Goal: Task Accomplishment & Management: Manage account settings

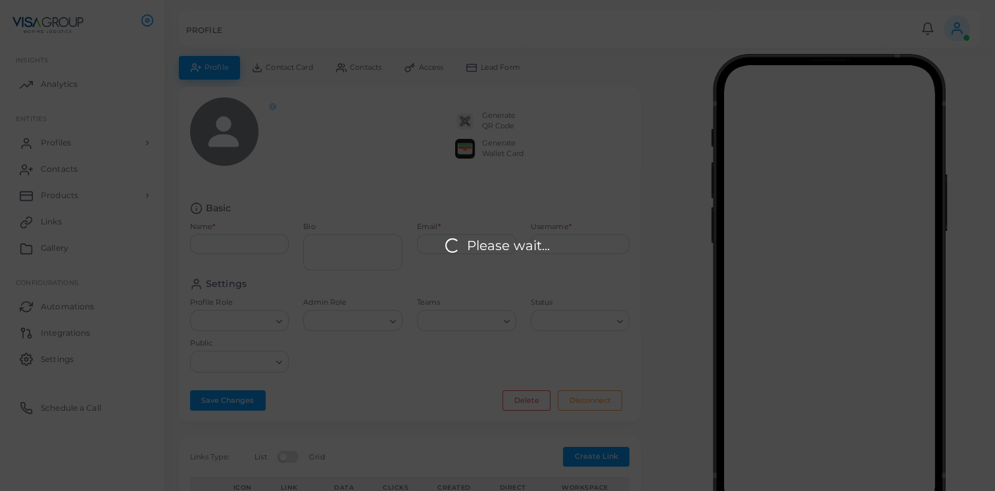
type input "**********"
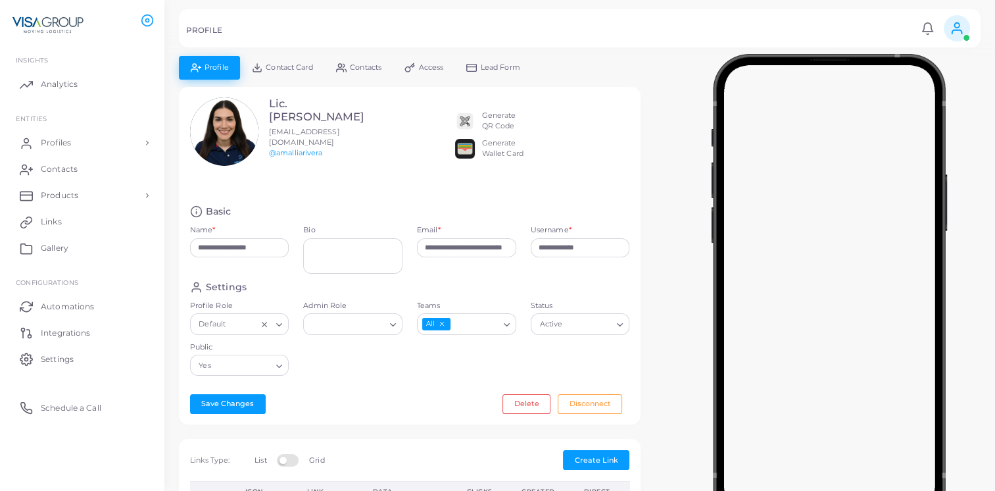
click at [566, 144] on div "Generate QR Code Generate Wallet Card" at bounding box center [542, 131] width 175 height 68
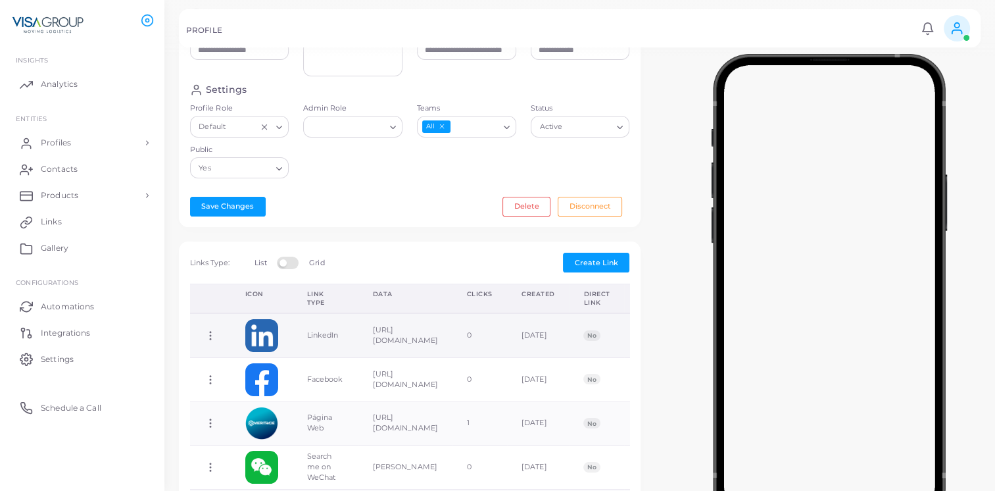
scroll to position [365, 0]
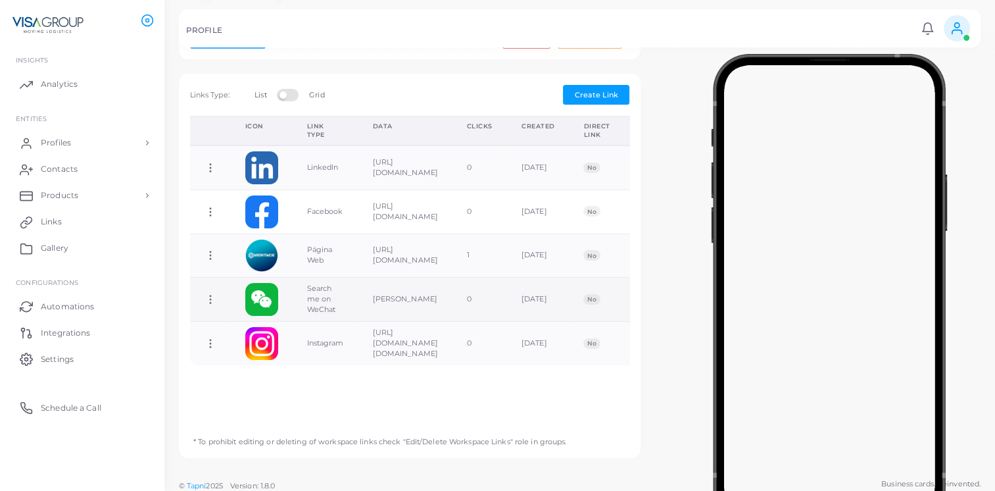
click at [206, 293] on icon at bounding box center [211, 299] width 12 height 12
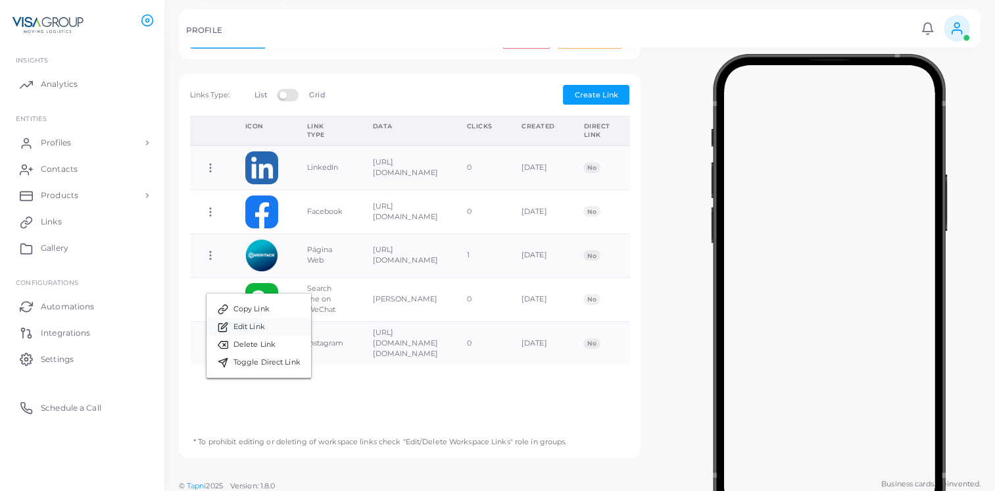
click at [241, 325] on span "Edit Link" at bounding box center [250, 327] width 32 height 11
type input "**********"
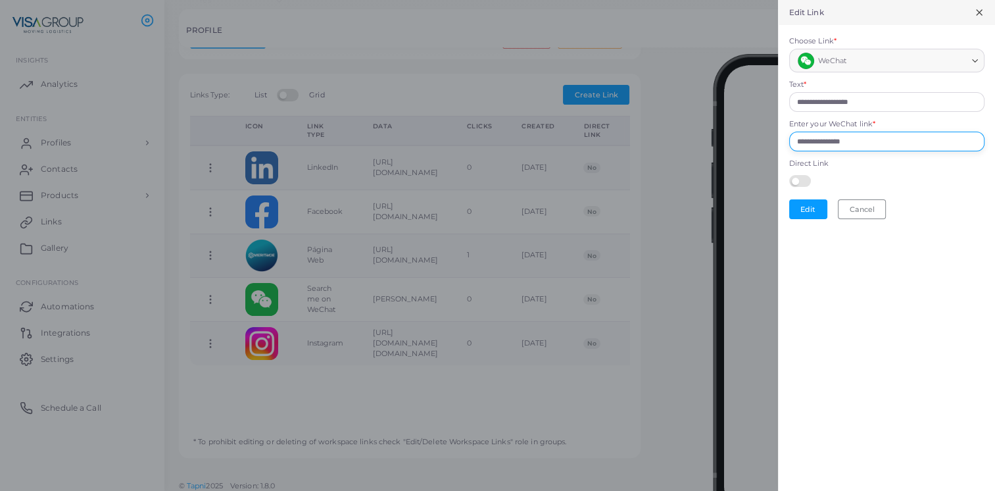
click at [870, 141] on input "**********" at bounding box center [886, 142] width 195 height 20
click at [880, 209] on button "Cancel" at bounding box center [862, 209] width 48 height 20
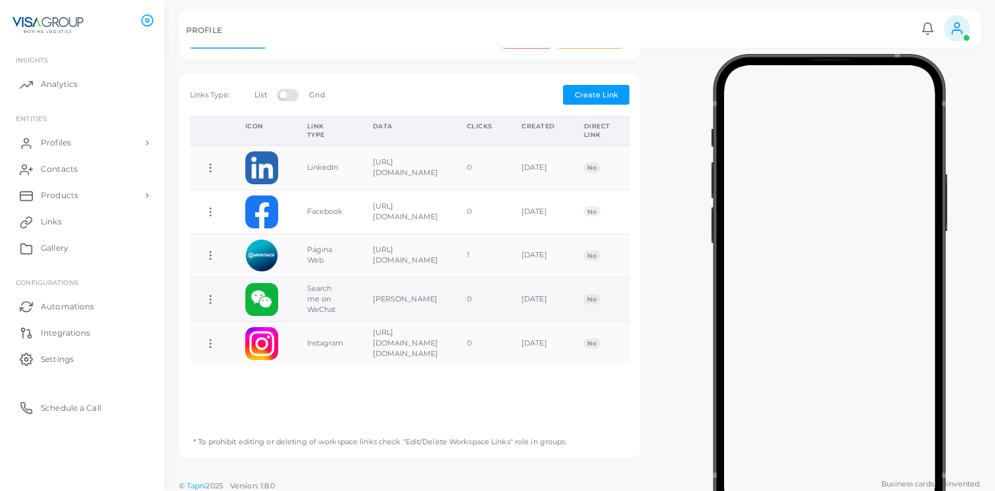
click at [210, 295] on circle at bounding box center [210, 295] width 1 height 1
click at [239, 318] on span "Edit Link" at bounding box center [253, 323] width 32 height 11
type input "**********"
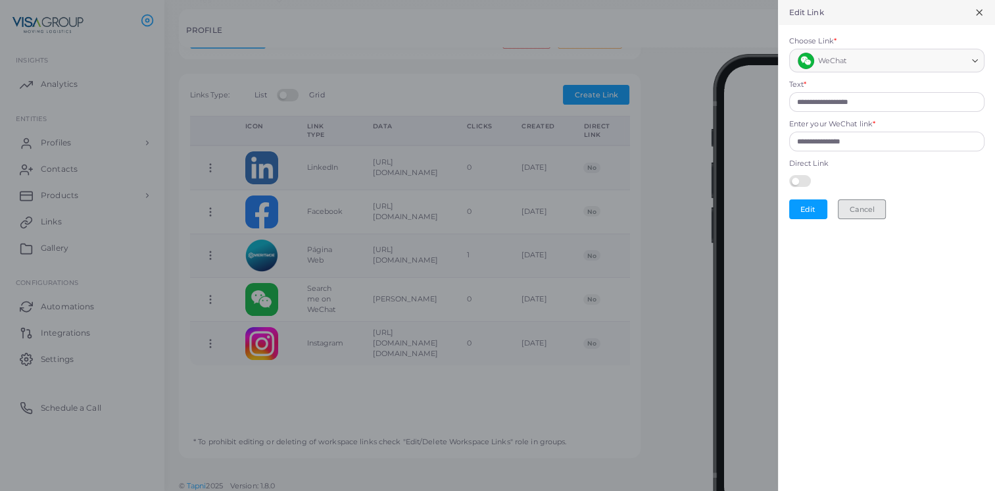
click at [868, 207] on button "Cancel" at bounding box center [862, 209] width 48 height 20
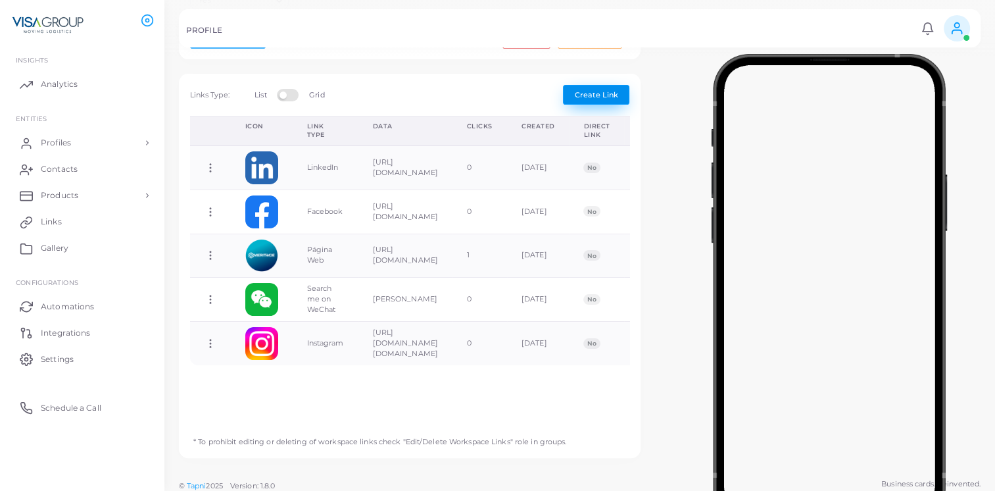
click at [613, 90] on span "Create Link" at bounding box center [596, 94] width 43 height 9
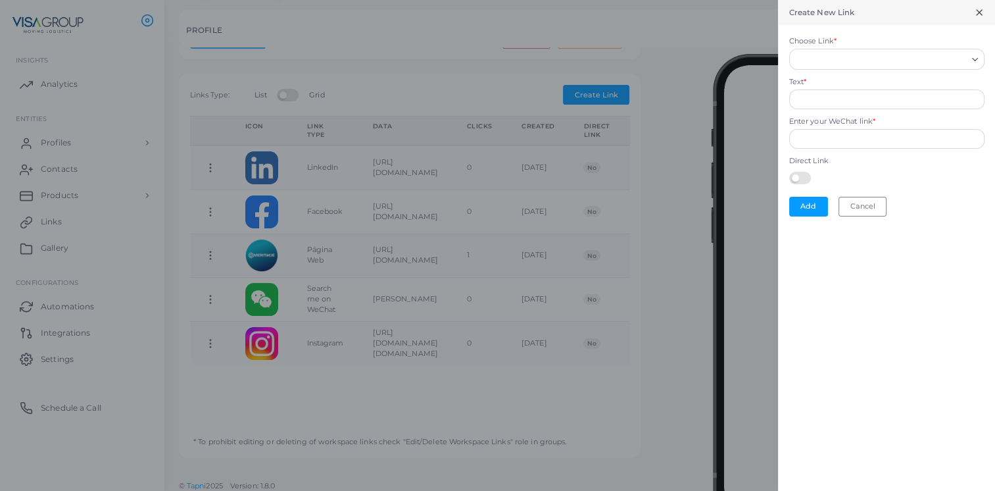
click at [826, 60] on input "Choose Link *" at bounding box center [881, 59] width 172 height 14
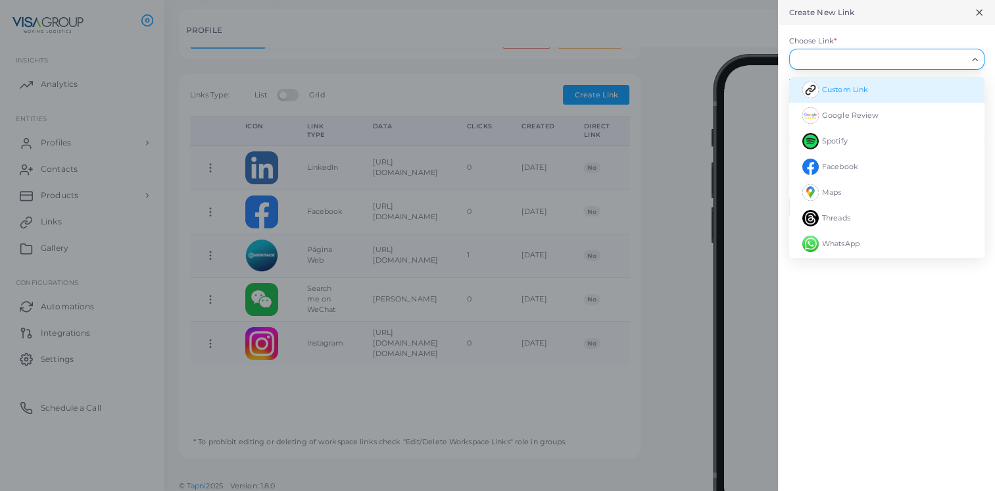
click at [868, 90] on span "Custom Link" at bounding box center [845, 89] width 46 height 9
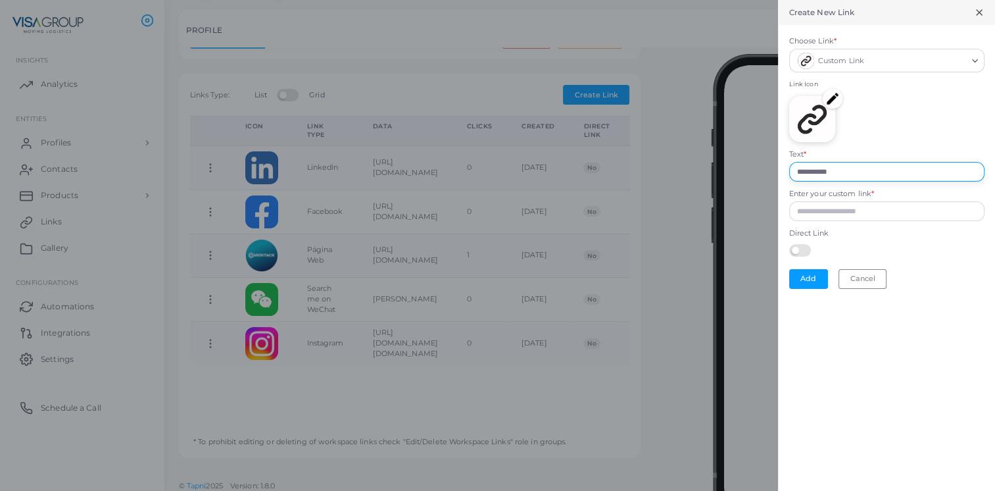
click at [843, 170] on input "**********" at bounding box center [886, 172] width 195 height 20
drag, startPoint x: 847, startPoint y: 171, endPoint x: 774, endPoint y: 171, distance: 73.7
click at [774, 0] on div "**********" at bounding box center [497, 0] width 995 height 0
click at [844, 203] on input "Enter your custom link *" at bounding box center [886, 211] width 195 height 20
click at [827, 102] on img at bounding box center [833, 99] width 20 height 20
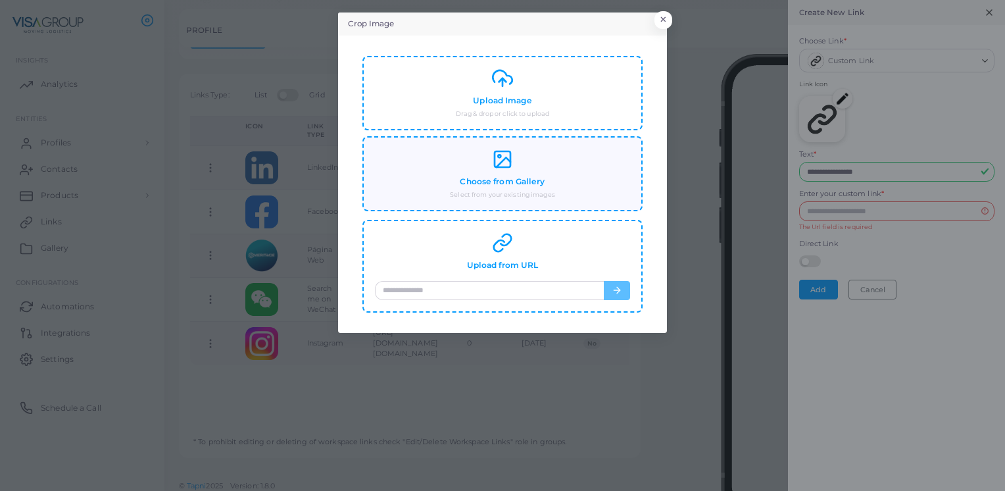
click at [487, 183] on h4 "Choose from Gallery" at bounding box center [502, 182] width 85 height 10
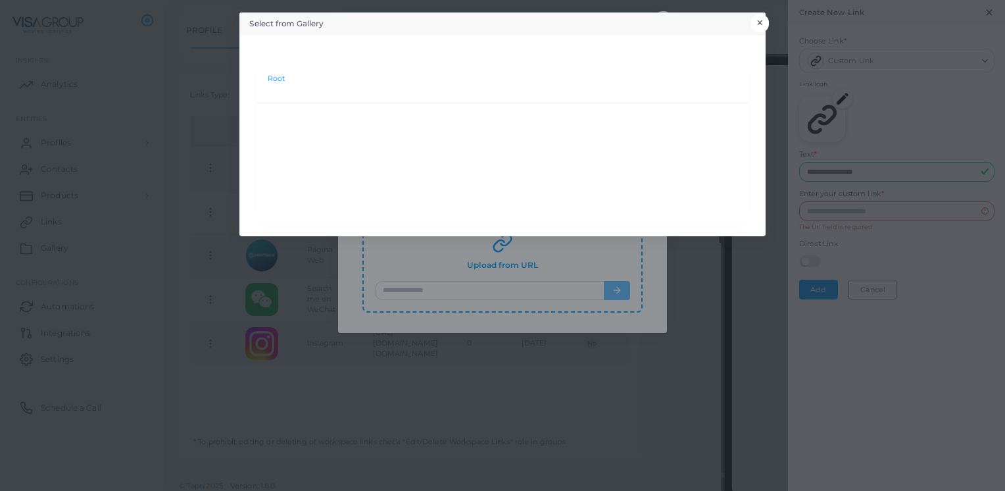
click at [768, 20] on button "×" at bounding box center [760, 22] width 18 height 17
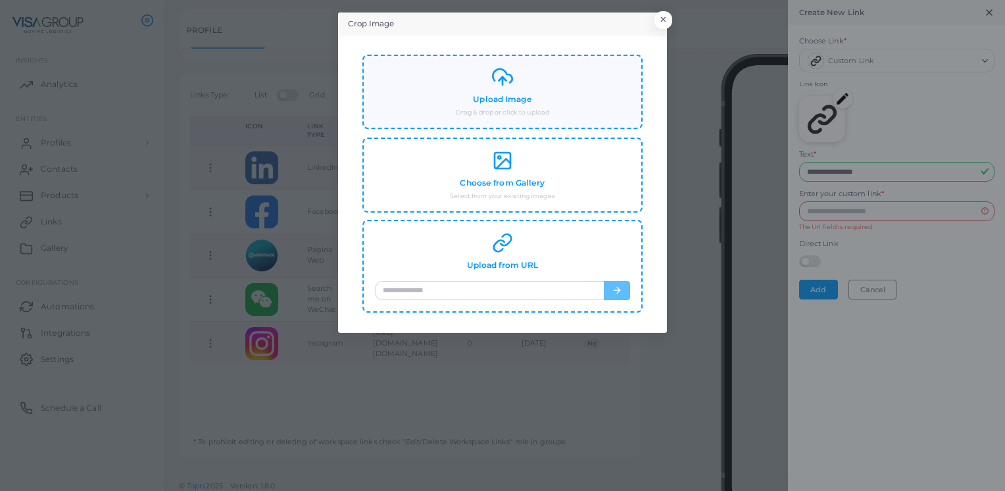
click at [532, 108] on small "Drag & drop or click to upload" at bounding box center [502, 112] width 93 height 9
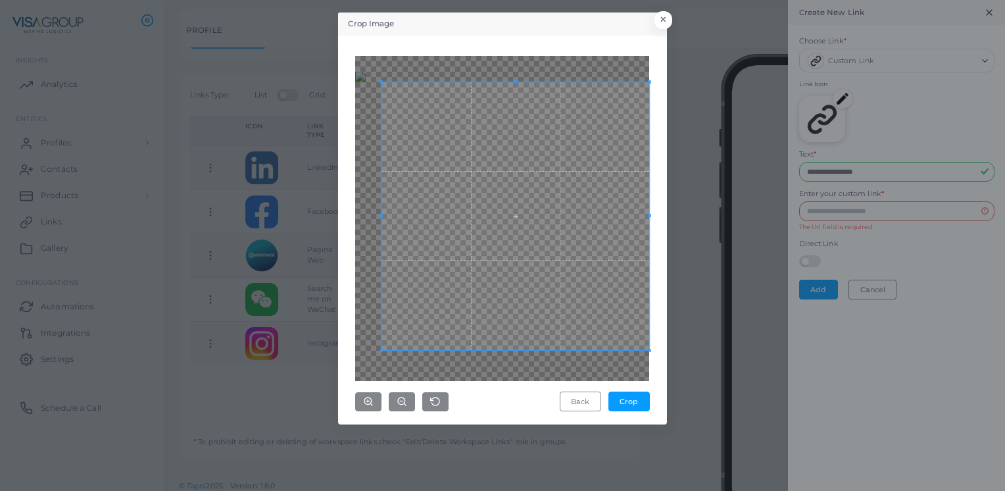
click at [650, 403] on div "Back Crop" at bounding box center [502, 230] width 314 height 374
click at [372, 214] on span at bounding box center [371, 215] width 3 height 3
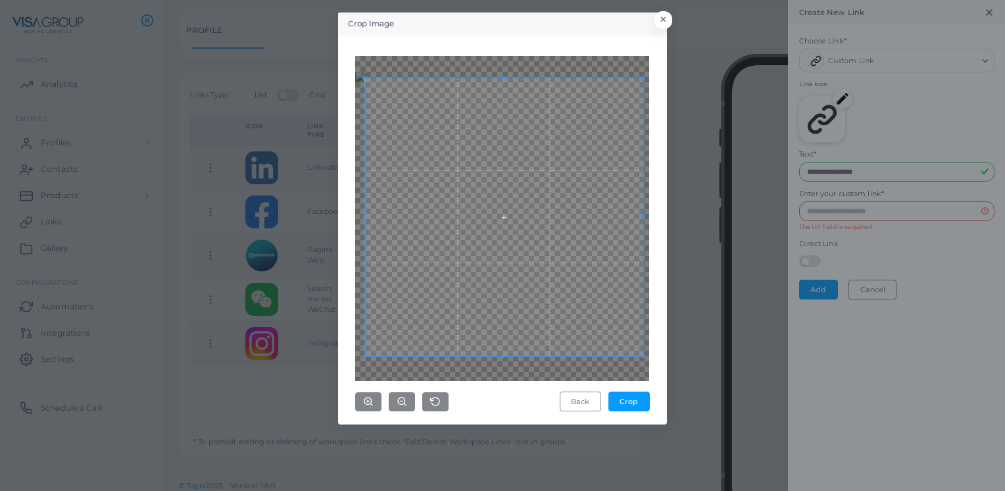
click at [486, 219] on span at bounding box center [504, 217] width 278 height 278
click at [632, 393] on button "Crop" at bounding box center [628, 401] width 41 height 20
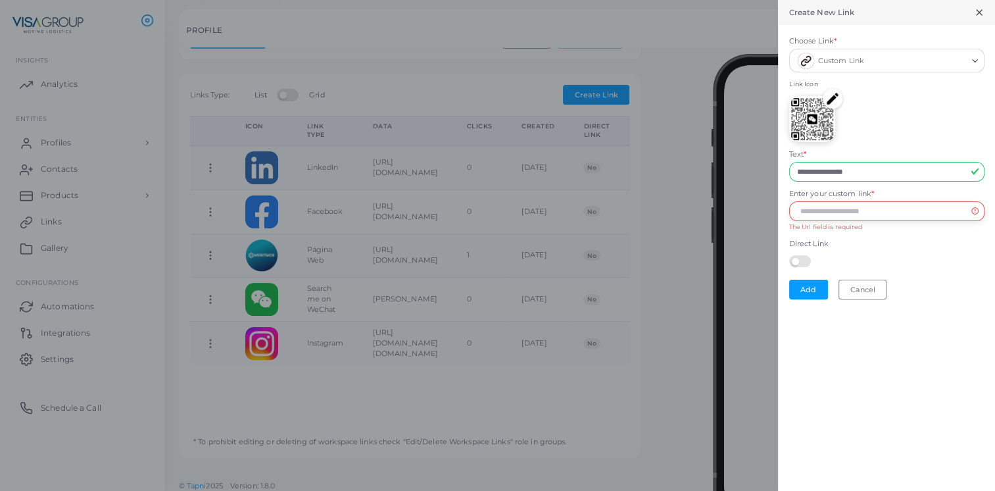
click at [848, 217] on input "Enter your custom link *" at bounding box center [886, 211] width 195 height 20
click at [853, 210] on input "Enter your custom link *" at bounding box center [886, 211] width 195 height 20
click at [946, 114] on div "Link Icon" at bounding box center [886, 115] width 195 height 70
click at [971, 68] on div "Custom Link Loading..." at bounding box center [886, 61] width 195 height 24
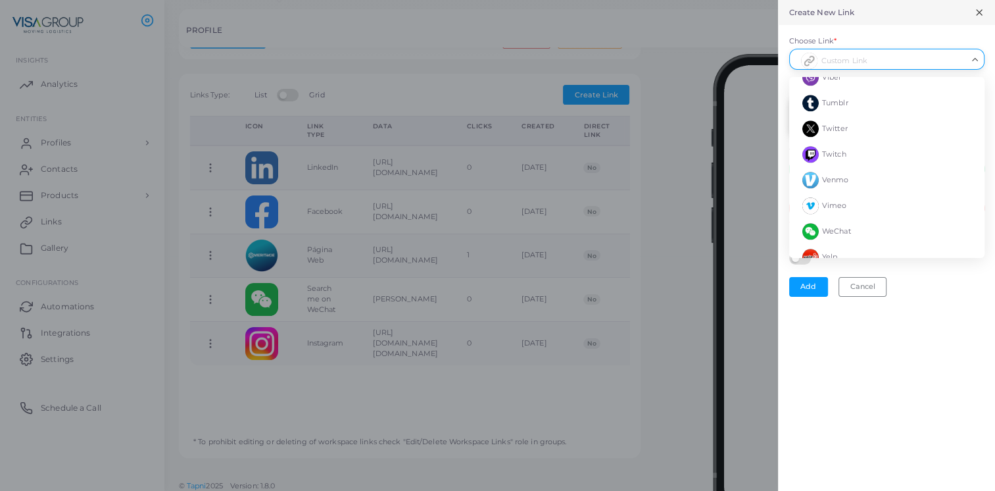
scroll to position [1557, 0]
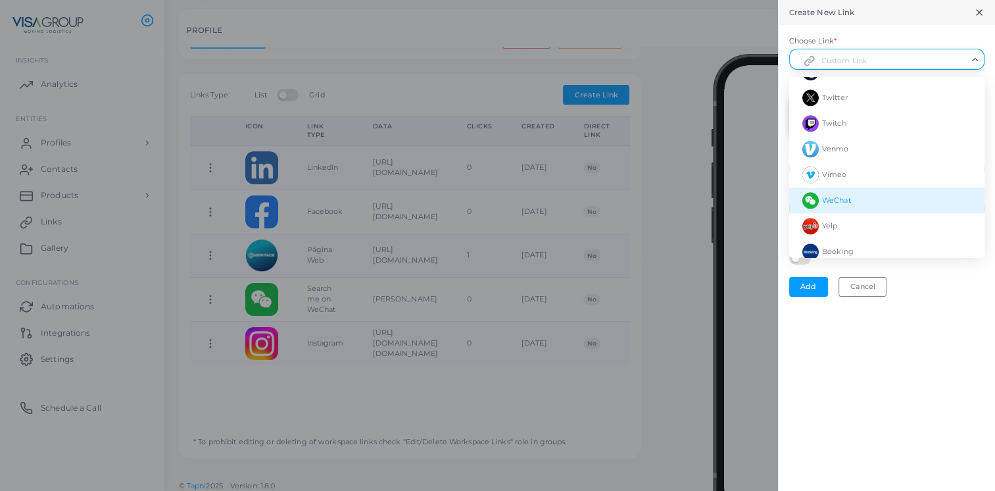
click at [876, 207] on li "WeChat" at bounding box center [886, 200] width 195 height 26
type input "******"
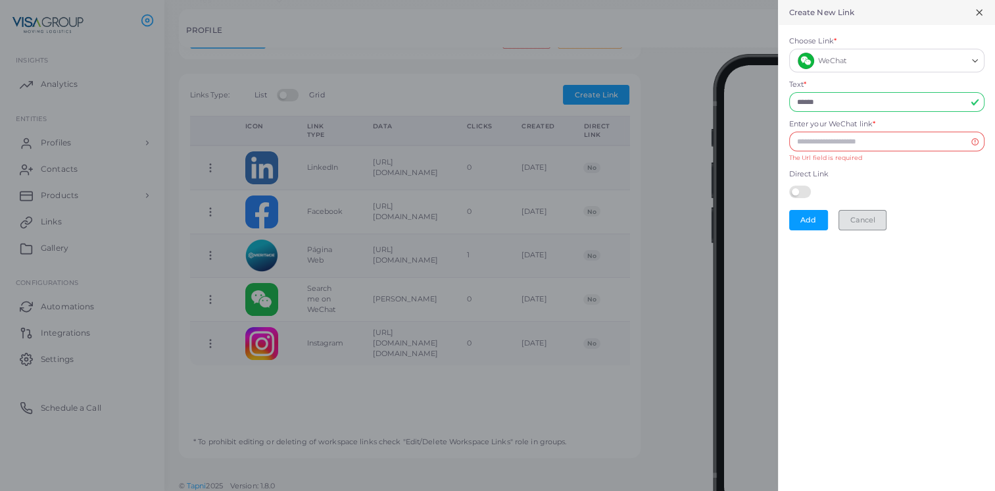
click at [863, 218] on button "Cancel" at bounding box center [863, 220] width 48 height 20
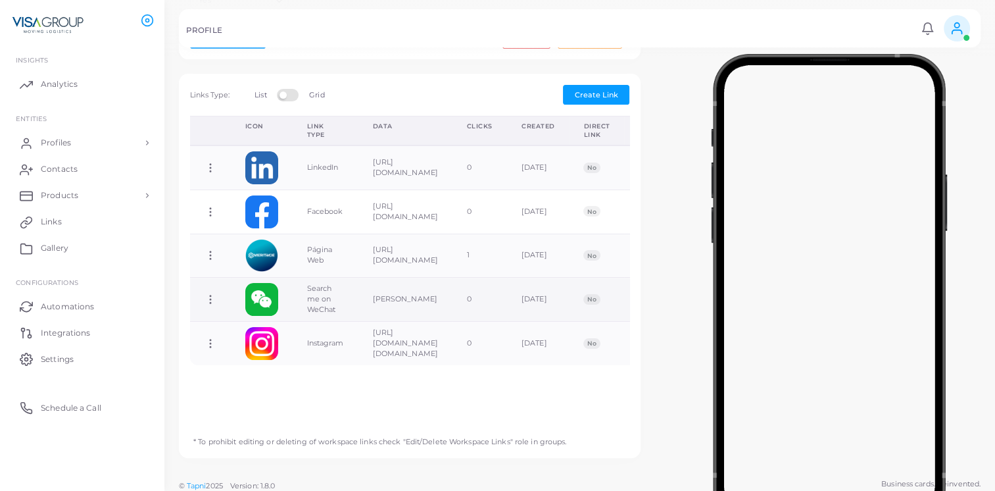
click at [216, 293] on td "Copy Link Edit Link Delete Link Toggle Direct Link" at bounding box center [210, 300] width 41 height 44
click at [210, 299] on circle at bounding box center [210, 299] width 1 height 1
click at [279, 326] on link "Edit Link" at bounding box center [262, 327] width 105 height 18
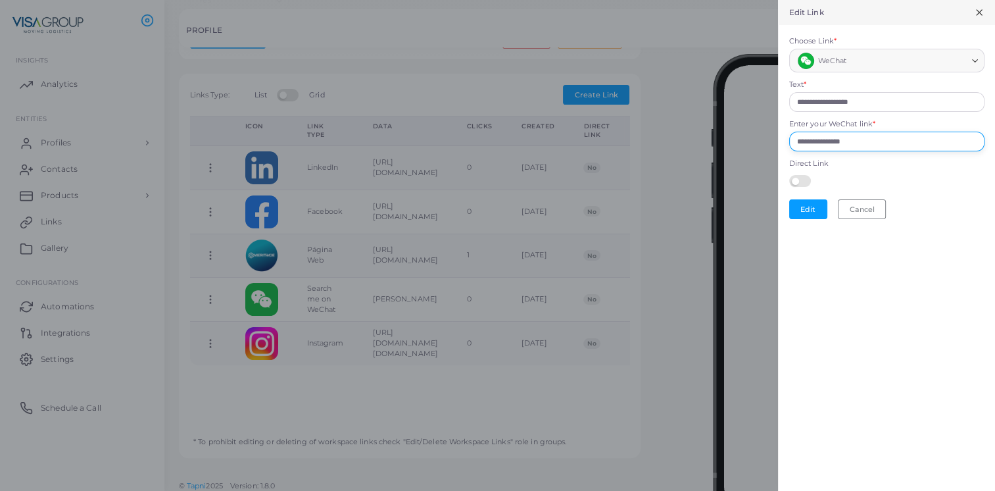
drag, startPoint x: 871, startPoint y: 141, endPoint x: 791, endPoint y: 149, distance: 80.0
click at [791, 149] on input "**********" at bounding box center [886, 142] width 195 height 20
click at [853, 211] on button "Cancel" at bounding box center [862, 209] width 48 height 20
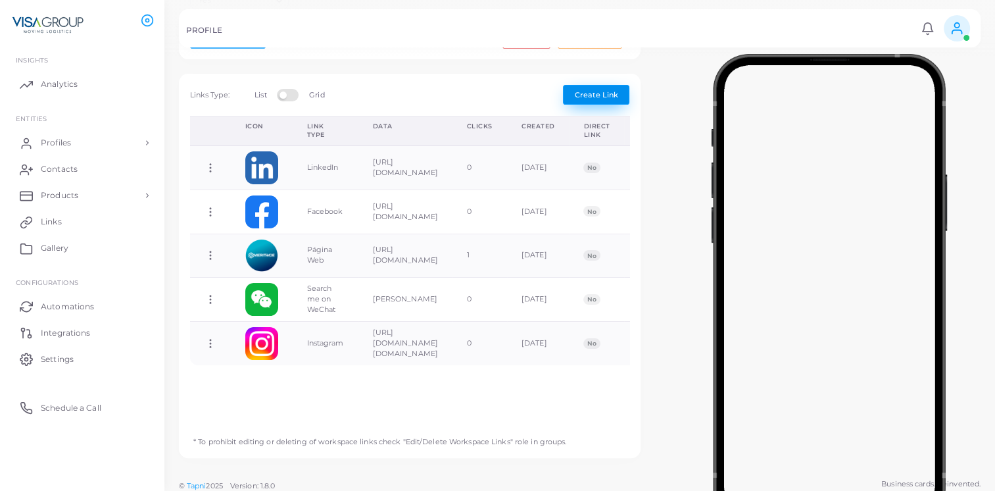
click at [595, 85] on button "Create Link" at bounding box center [596, 95] width 66 height 20
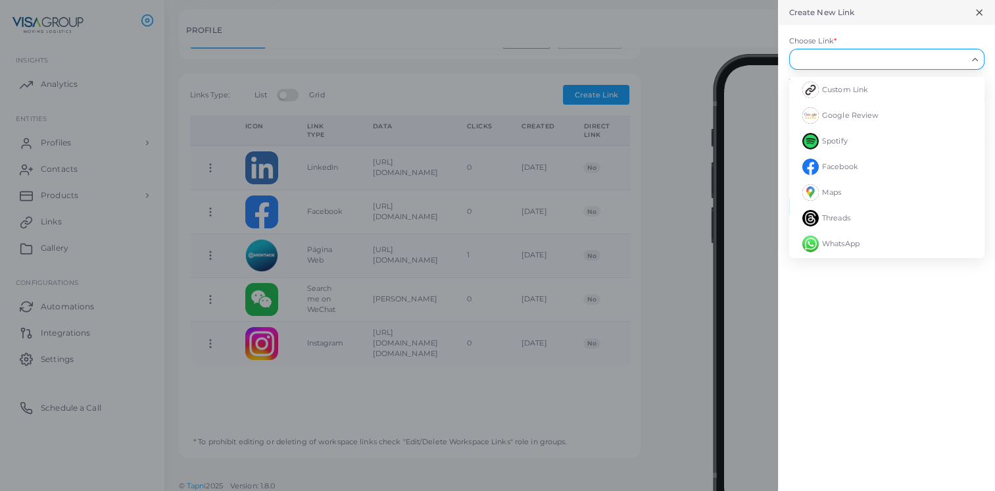
click at [834, 60] on input "Choose Link *" at bounding box center [881, 59] width 172 height 14
click at [831, 88] on span "Custom Link" at bounding box center [845, 89] width 46 height 9
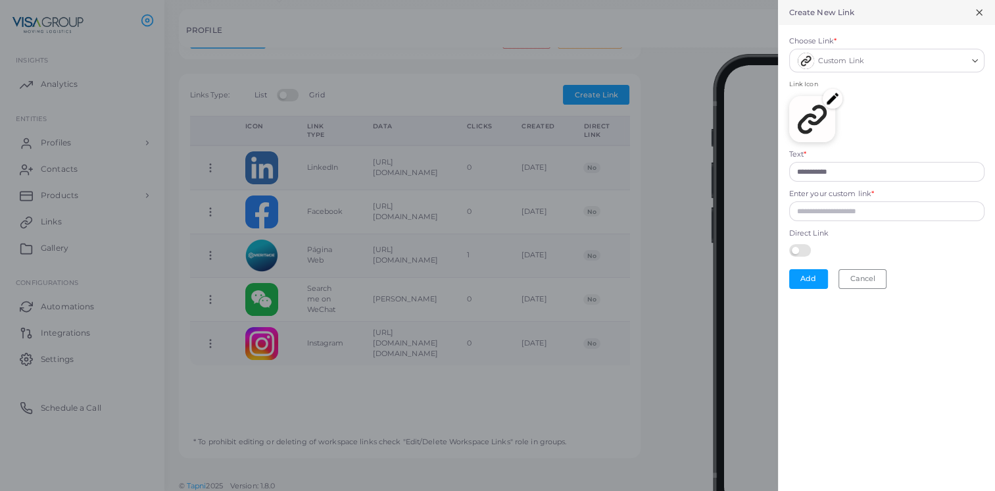
click at [833, 99] on img at bounding box center [833, 99] width 20 height 20
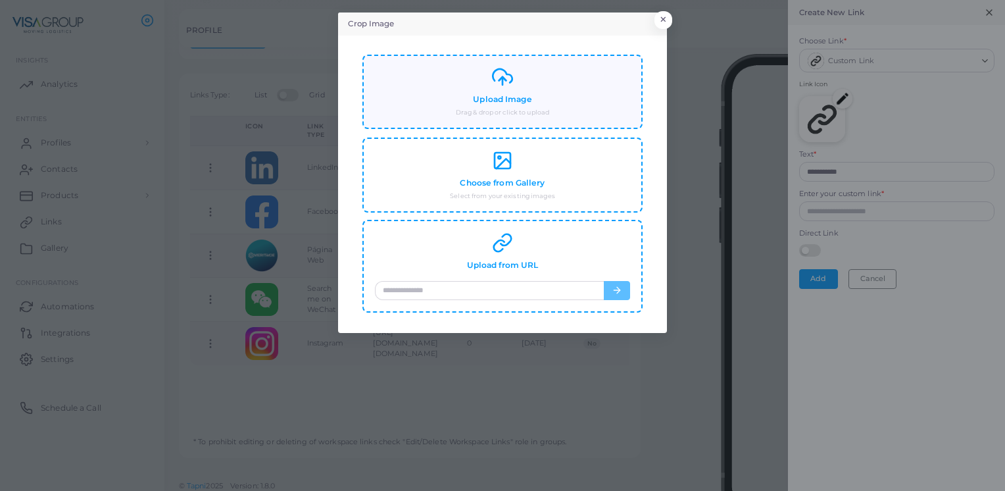
click at [476, 110] on small "Drag & drop or click to upload" at bounding box center [502, 112] width 93 height 9
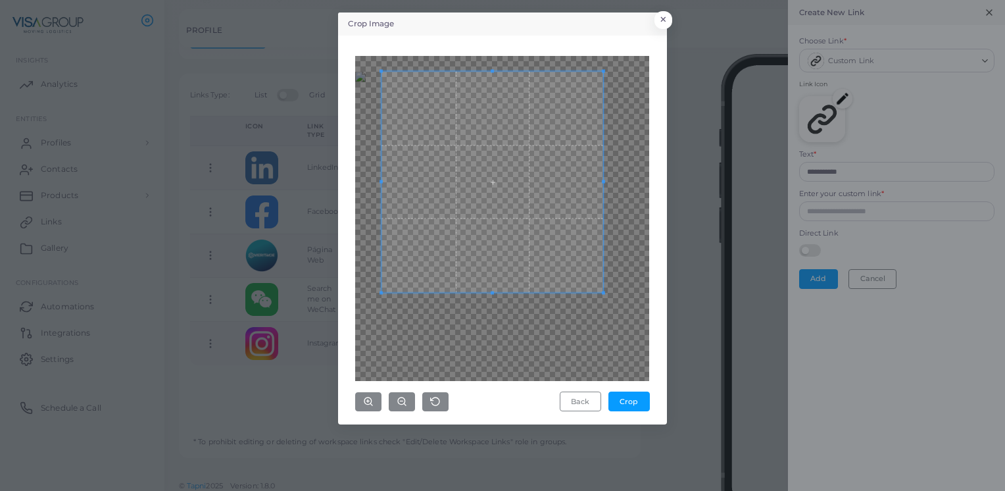
click at [709, 47] on div "Crop Image × Back Crop" at bounding box center [502, 245] width 1005 height 491
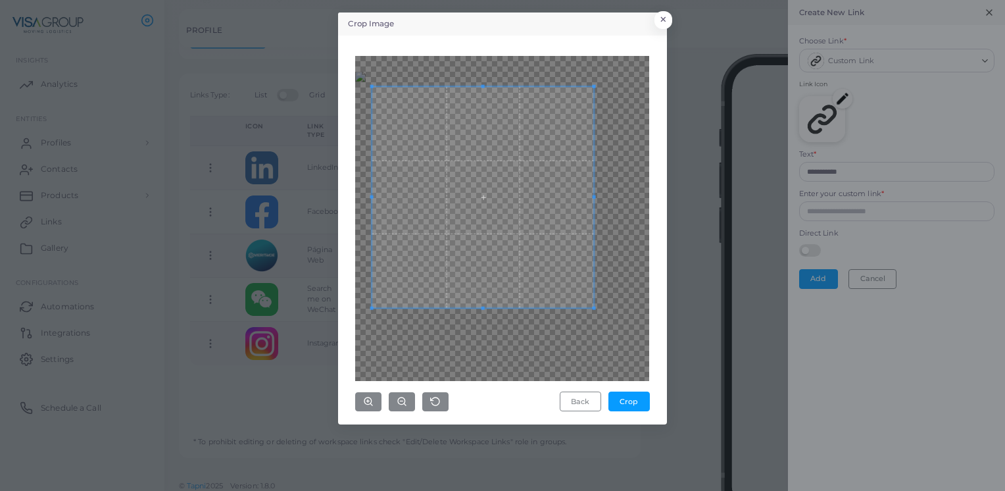
click at [495, 126] on span at bounding box center [483, 197] width 222 height 222
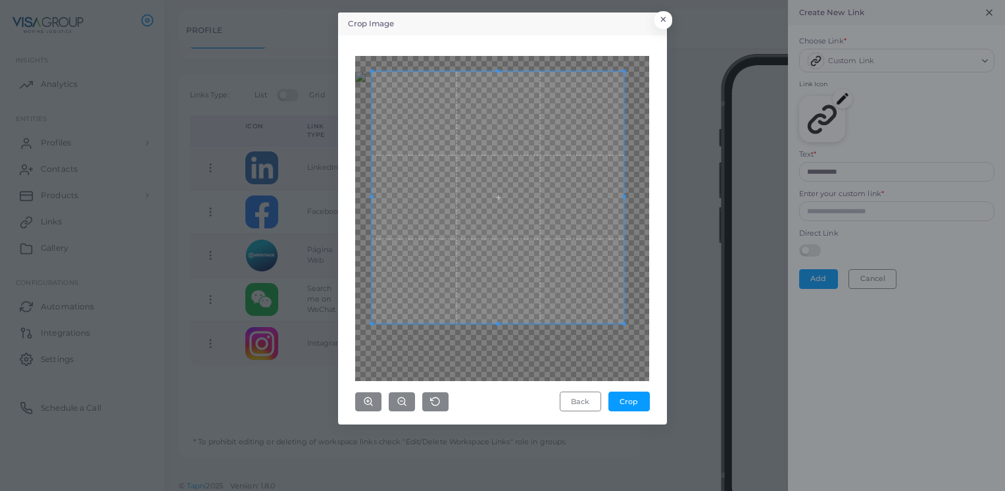
click at [635, 195] on div at bounding box center [502, 218] width 294 height 325
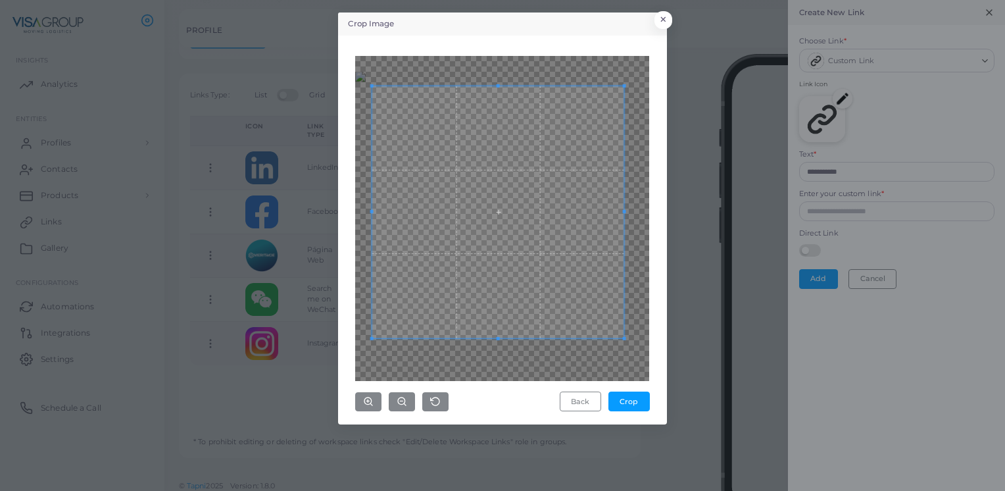
click at [560, 210] on span at bounding box center [498, 212] width 252 height 252
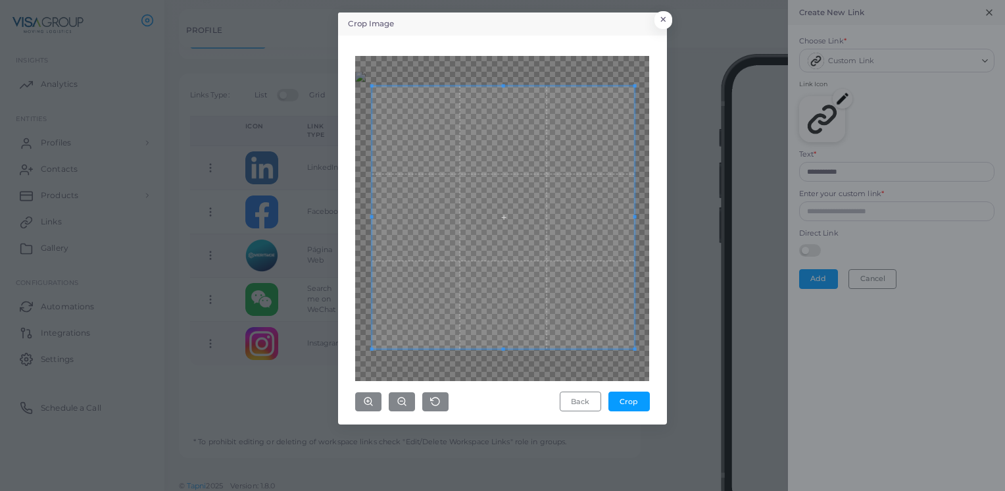
click at [631, 354] on div at bounding box center [502, 218] width 294 height 325
click at [594, 228] on span at bounding box center [503, 217] width 262 height 262
drag, startPoint x: 634, startPoint y: 387, endPoint x: 626, endPoint y: 393, distance: 10.3
click at [633, 388] on div "Back Crop" at bounding box center [502, 234] width 294 height 356
click at [624, 399] on button "Crop" at bounding box center [628, 401] width 41 height 20
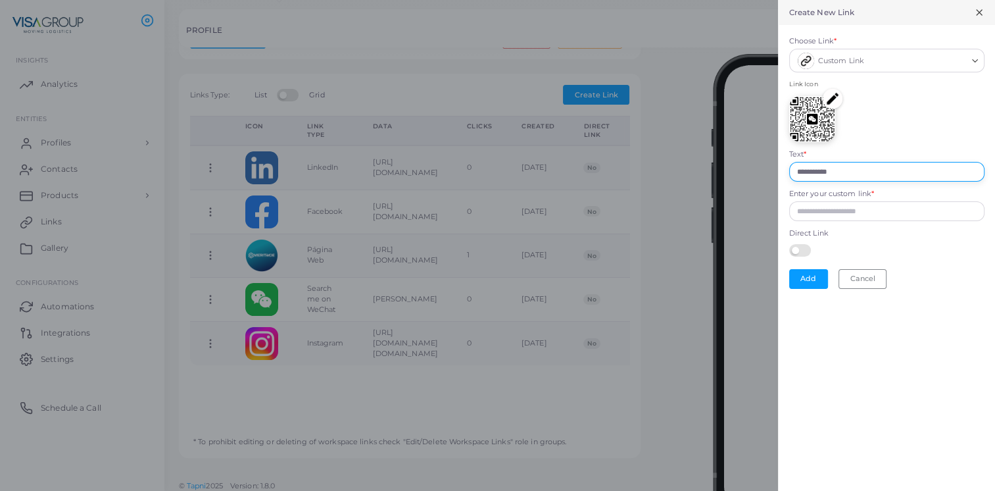
drag, startPoint x: 845, startPoint y: 170, endPoint x: 768, endPoint y: 167, distance: 77.0
click at [768, 0] on div "**********" at bounding box center [497, 0] width 995 height 0
type input "**********"
click at [883, 210] on input "Enter your custom link *" at bounding box center [886, 211] width 195 height 20
paste input "**********"
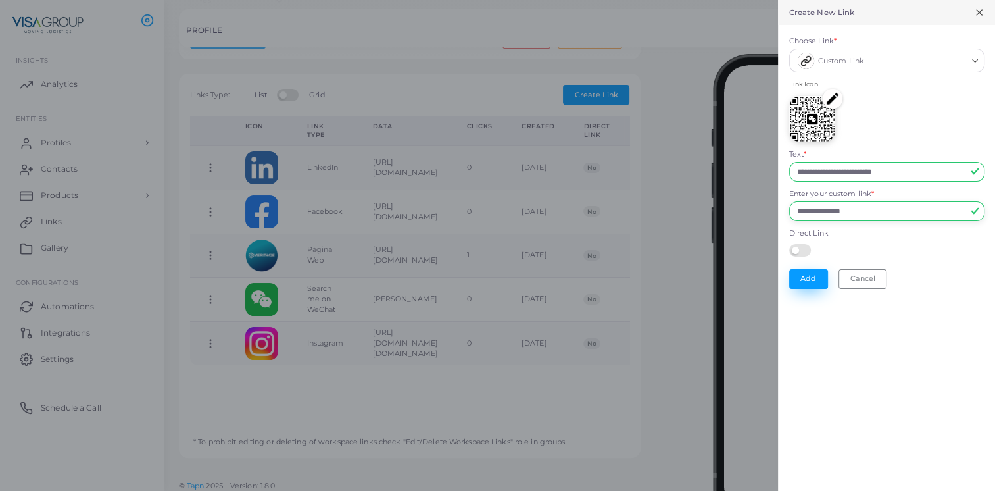
type input "**********"
click at [813, 282] on button "Add" at bounding box center [808, 279] width 39 height 20
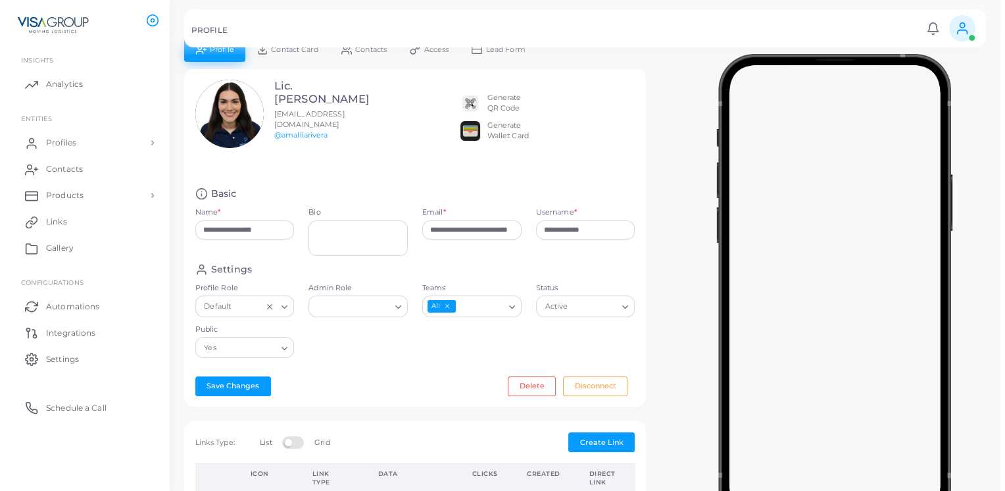
scroll to position [0, 0]
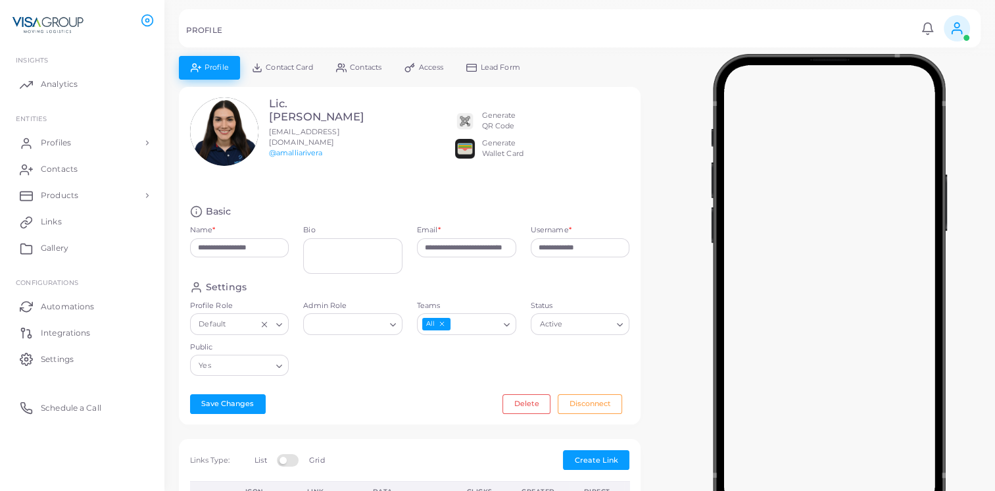
click at [681, 278] on div at bounding box center [830, 286] width 332 height 460
click at [604, 61] on ul "Profile Contact Card Contacts Access Lead Form" at bounding box center [410, 67] width 462 height 23
click at [489, 114] on div "Generate QR Code" at bounding box center [499, 121] width 34 height 21
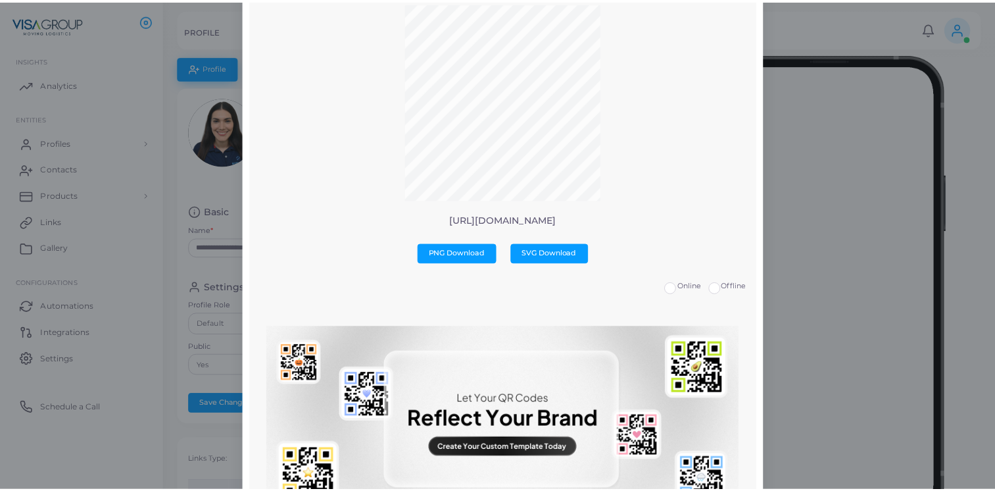
scroll to position [41, 0]
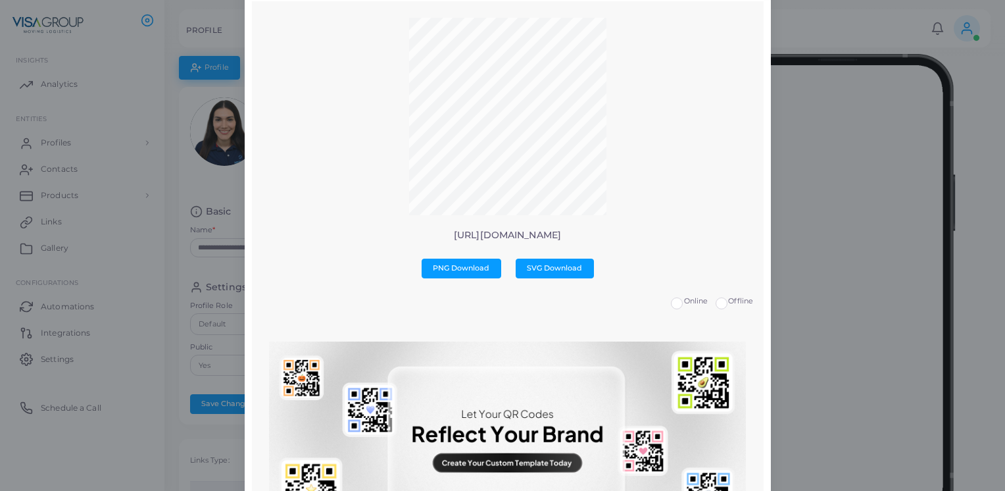
click at [182, 217] on div "QR Preview × [URL][DOMAIN_NAME] PNG Download SVG Download Online Offline No qr …" at bounding box center [502, 245] width 1005 height 491
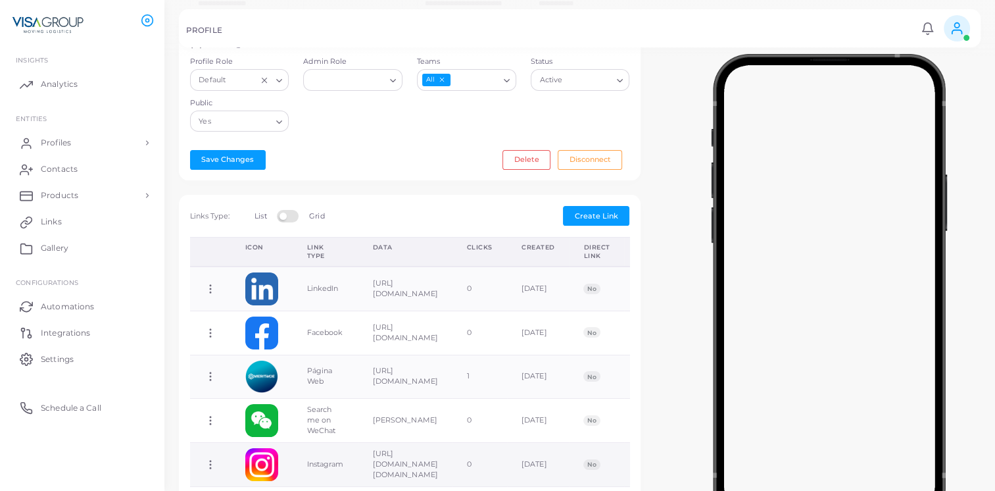
scroll to position [329, 0]
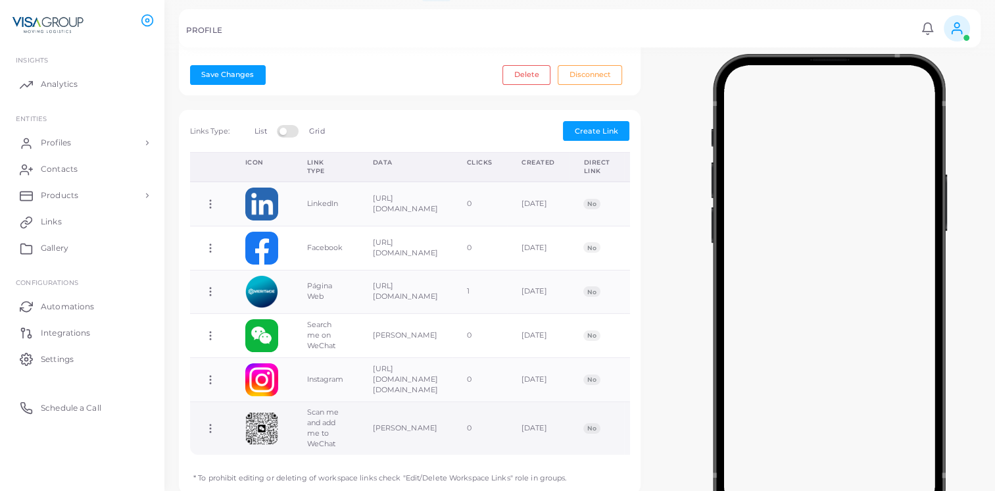
click at [211, 425] on icon at bounding box center [211, 428] width 12 height 12
click at [257, 438] on span "Delete Link" at bounding box center [260, 440] width 42 height 11
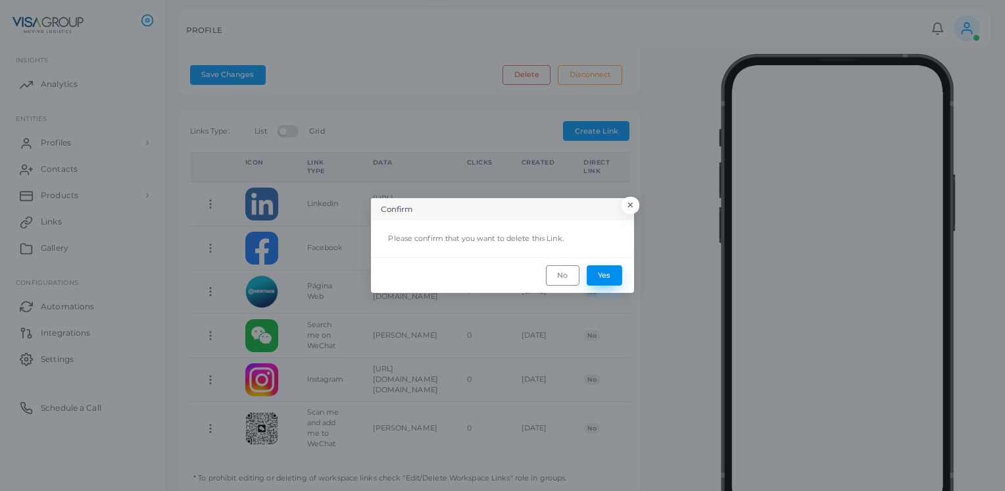
click at [601, 278] on button "Yes" at bounding box center [605, 275] width 36 height 20
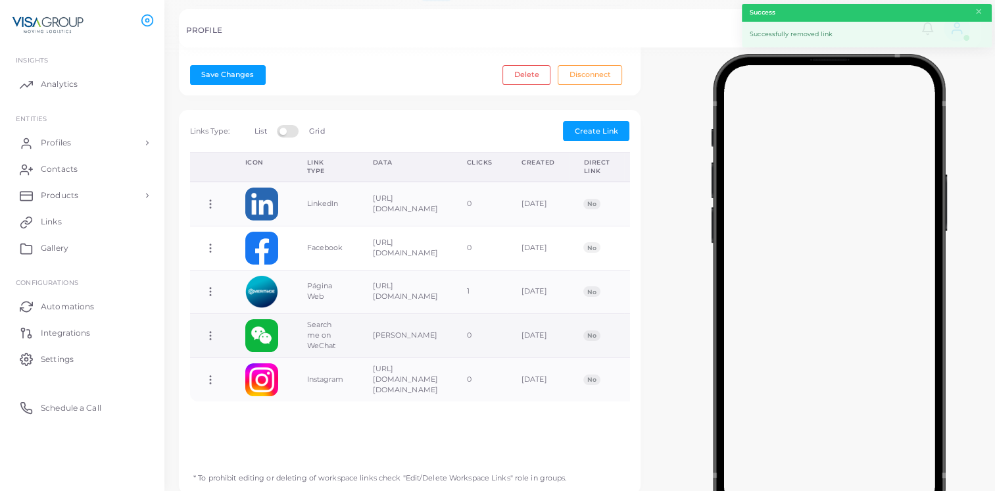
click at [203, 331] on td "Copy Link Edit Link Delete Link Toggle Direct Link" at bounding box center [210, 336] width 41 height 44
click at [207, 330] on icon at bounding box center [211, 336] width 12 height 12
click at [253, 363] on span "Edit Link" at bounding box center [251, 364] width 32 height 11
type input "**********"
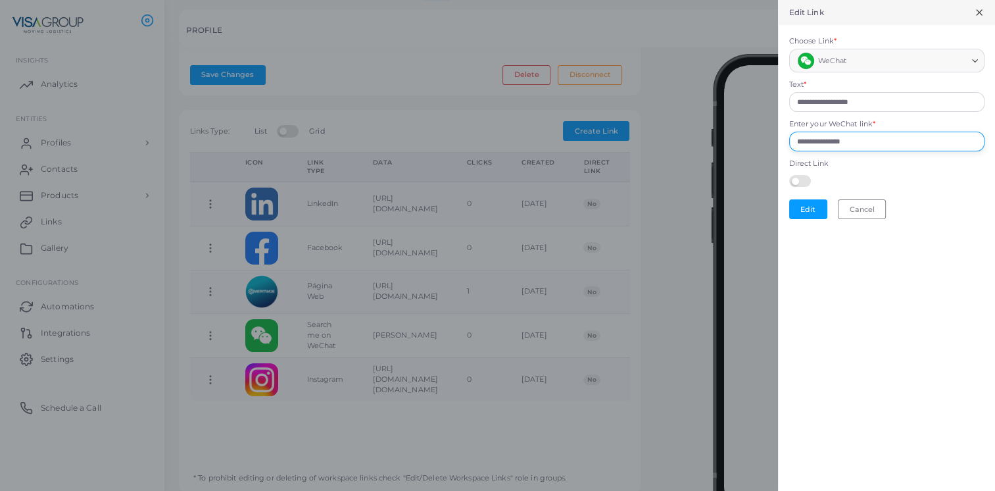
drag, startPoint x: 888, startPoint y: 136, endPoint x: 791, endPoint y: 123, distance: 97.5
click at [791, 123] on div "**********" at bounding box center [886, 135] width 195 height 32
drag, startPoint x: 890, startPoint y: 96, endPoint x: 766, endPoint y: 102, distance: 123.8
click at [766, 0] on div "**********" at bounding box center [497, 0] width 995 height 0
paste input "text"
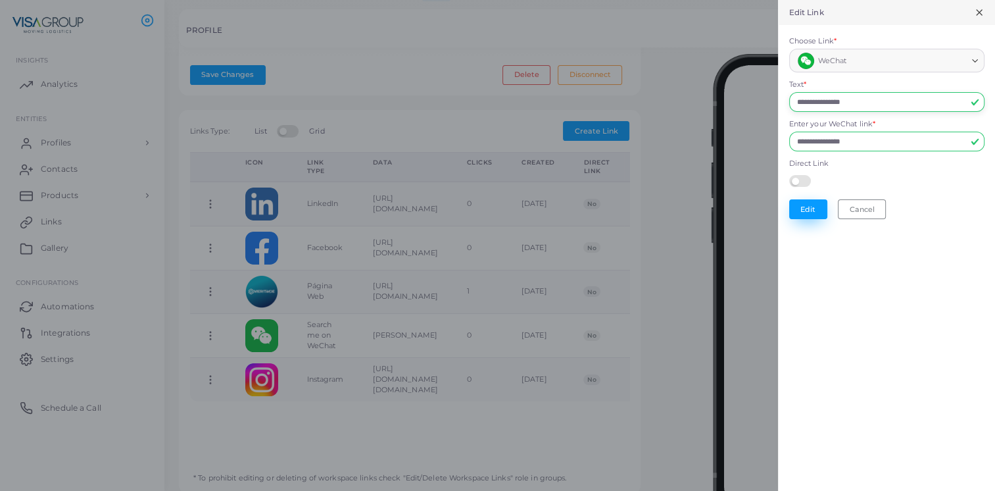
type input "**********"
click at [817, 206] on button "Edit" at bounding box center [808, 209] width 38 height 20
